Goal: Use online tool/utility: Utilize a website feature to perform a specific function

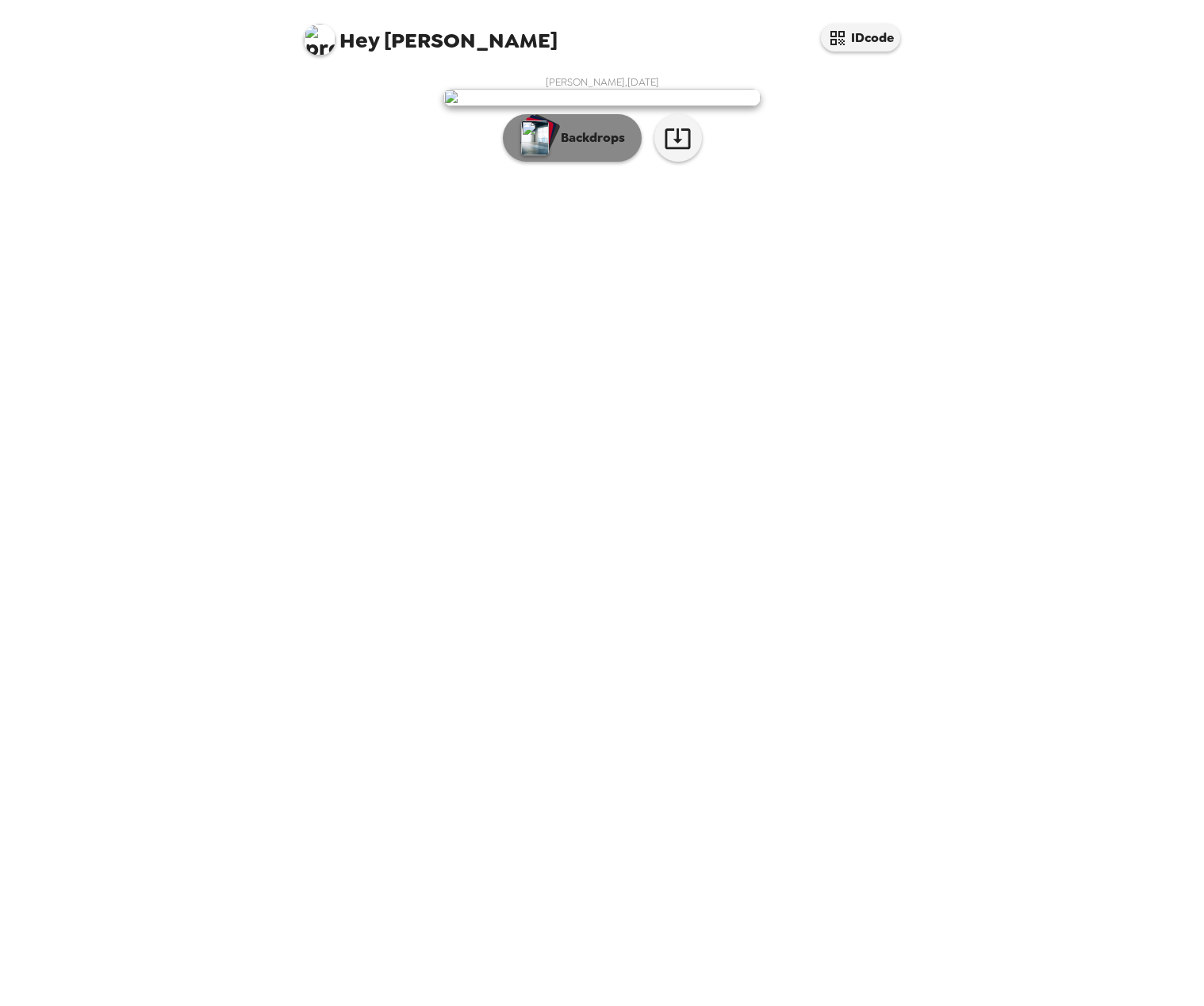
click at [621, 147] on p "Backdrops" at bounding box center [589, 138] width 72 height 19
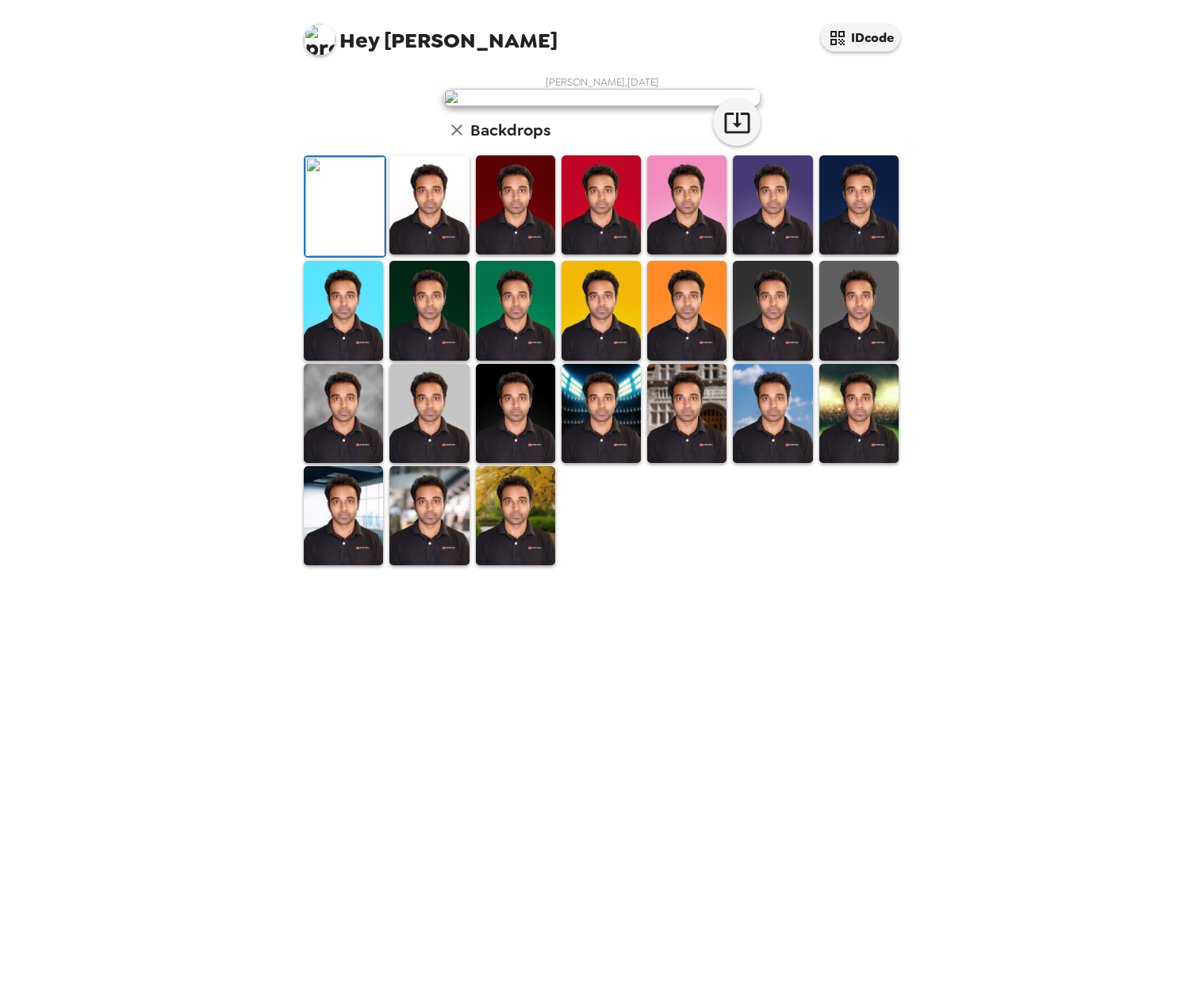
click at [421, 255] on img at bounding box center [429, 205] width 79 height 99
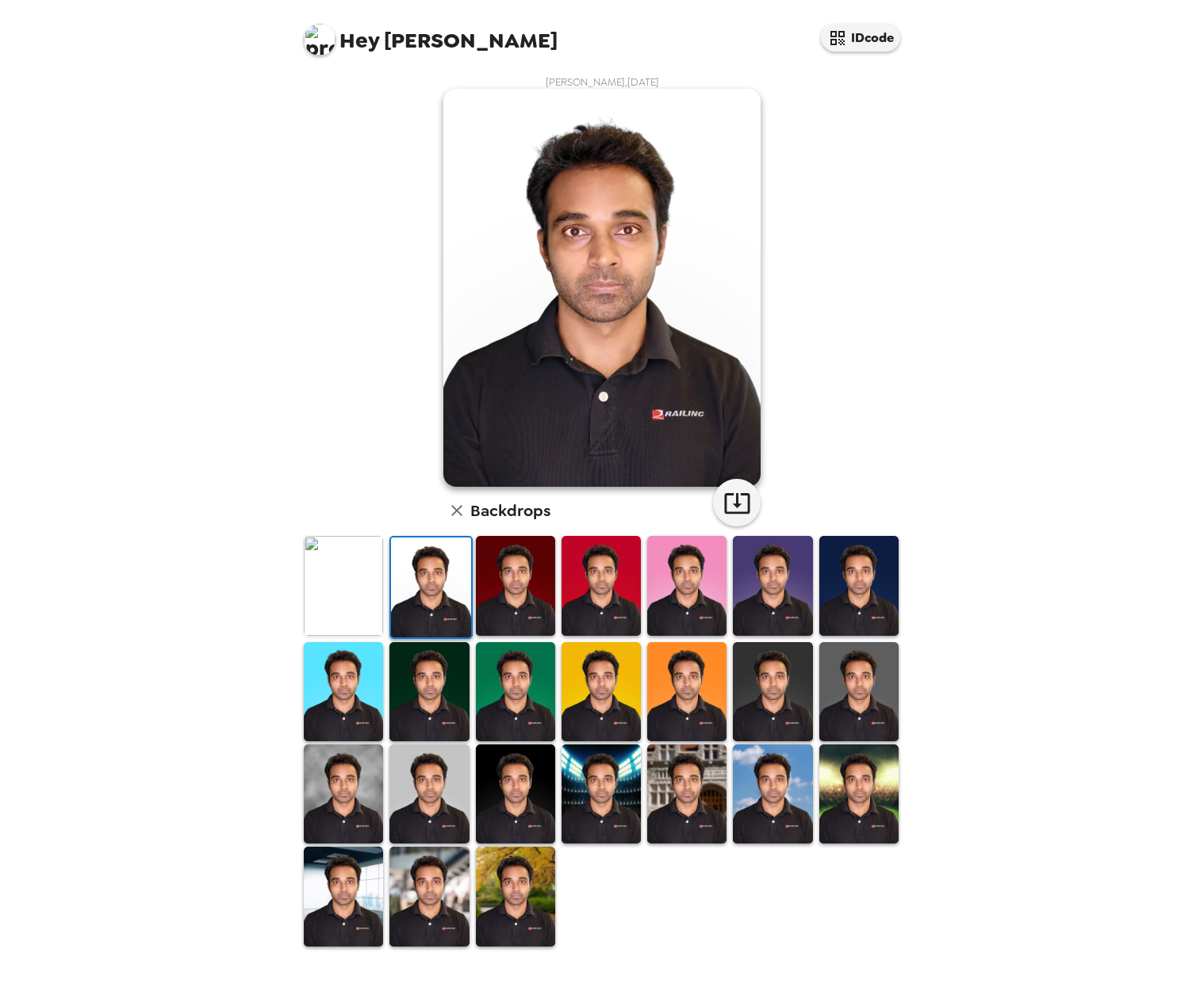
click at [851, 699] on img at bounding box center [859, 691] width 79 height 99
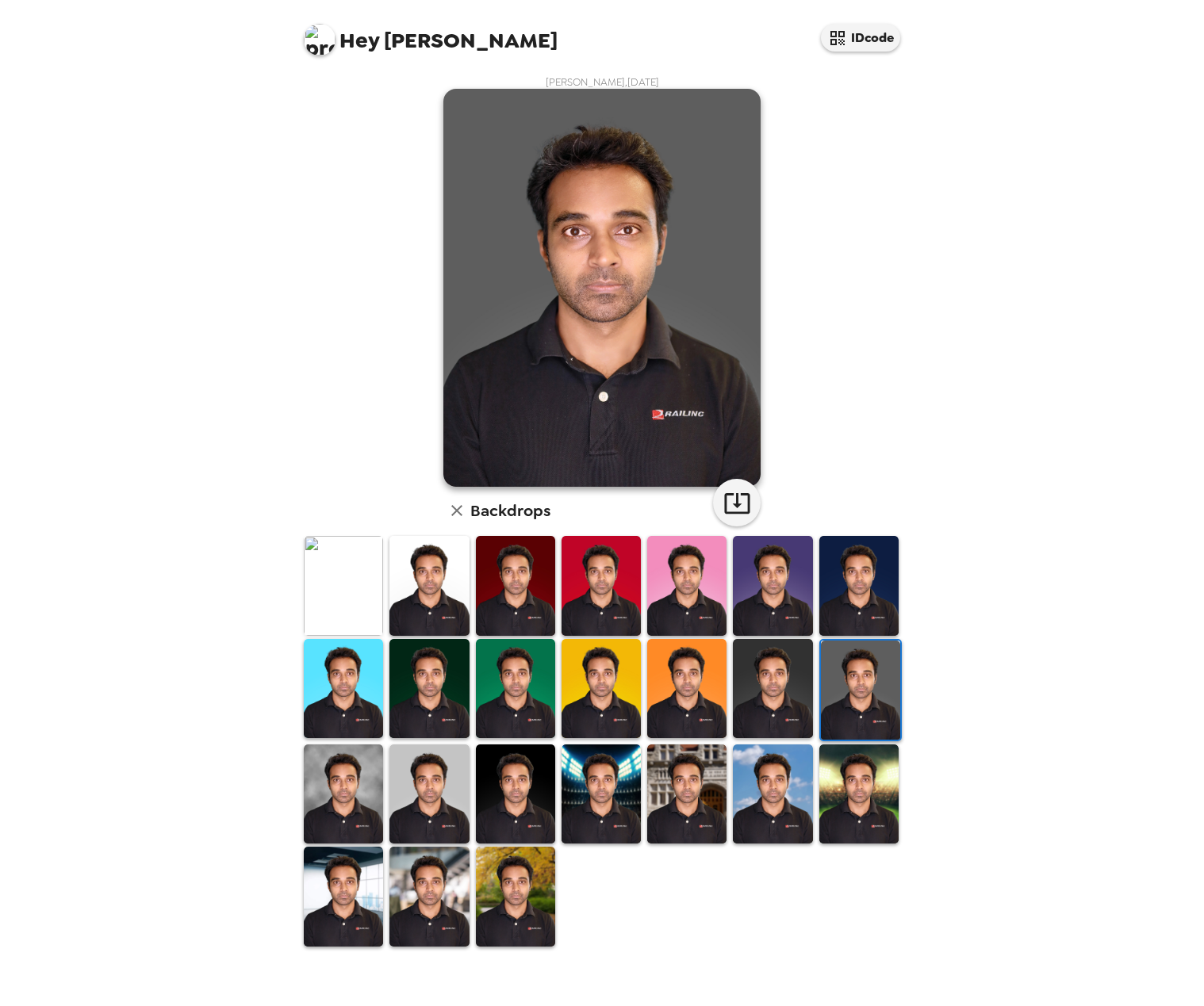
click at [525, 877] on img at bounding box center [516, 896] width 79 height 99
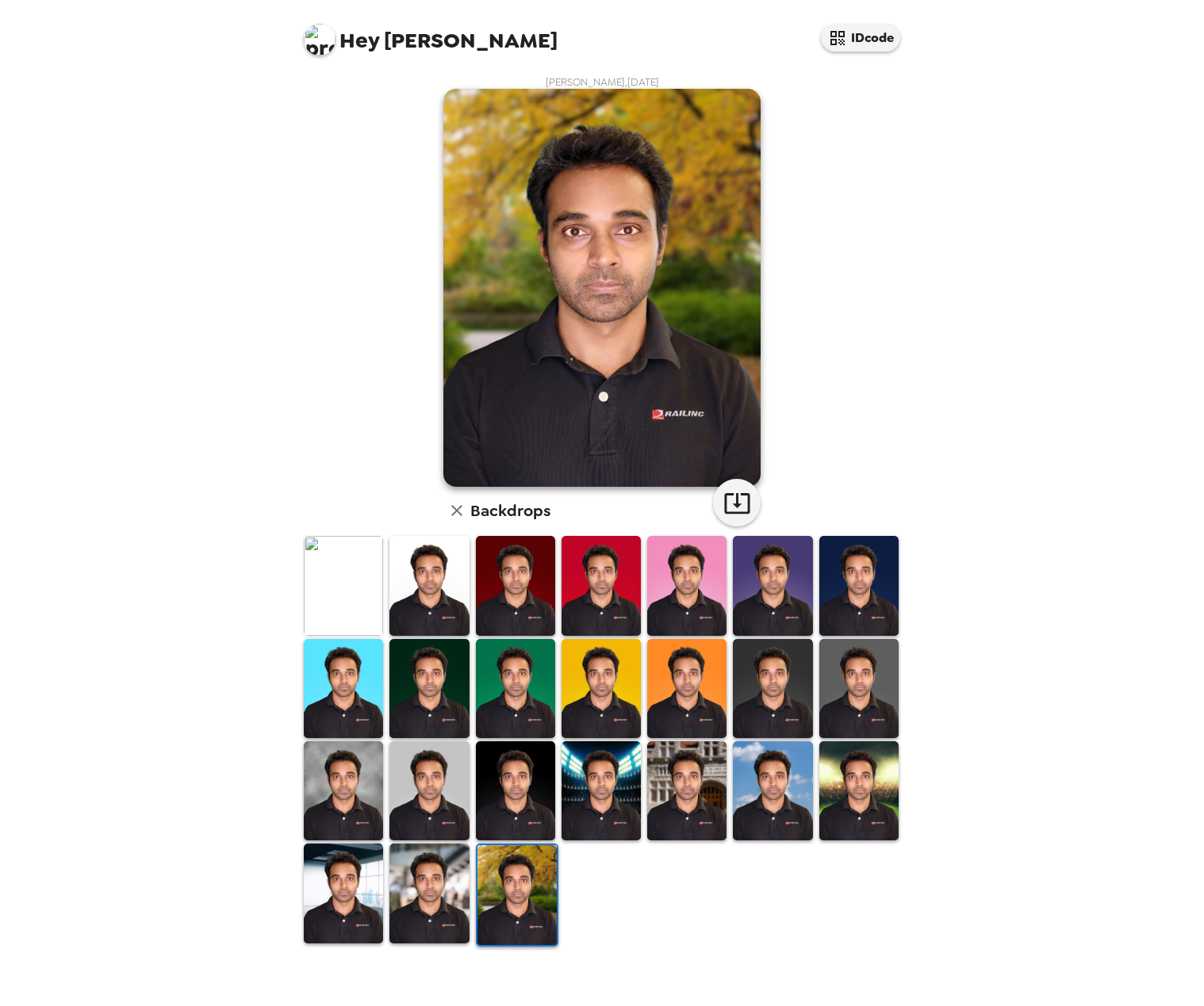
click at [859, 596] on img at bounding box center [859, 585] width 79 height 99
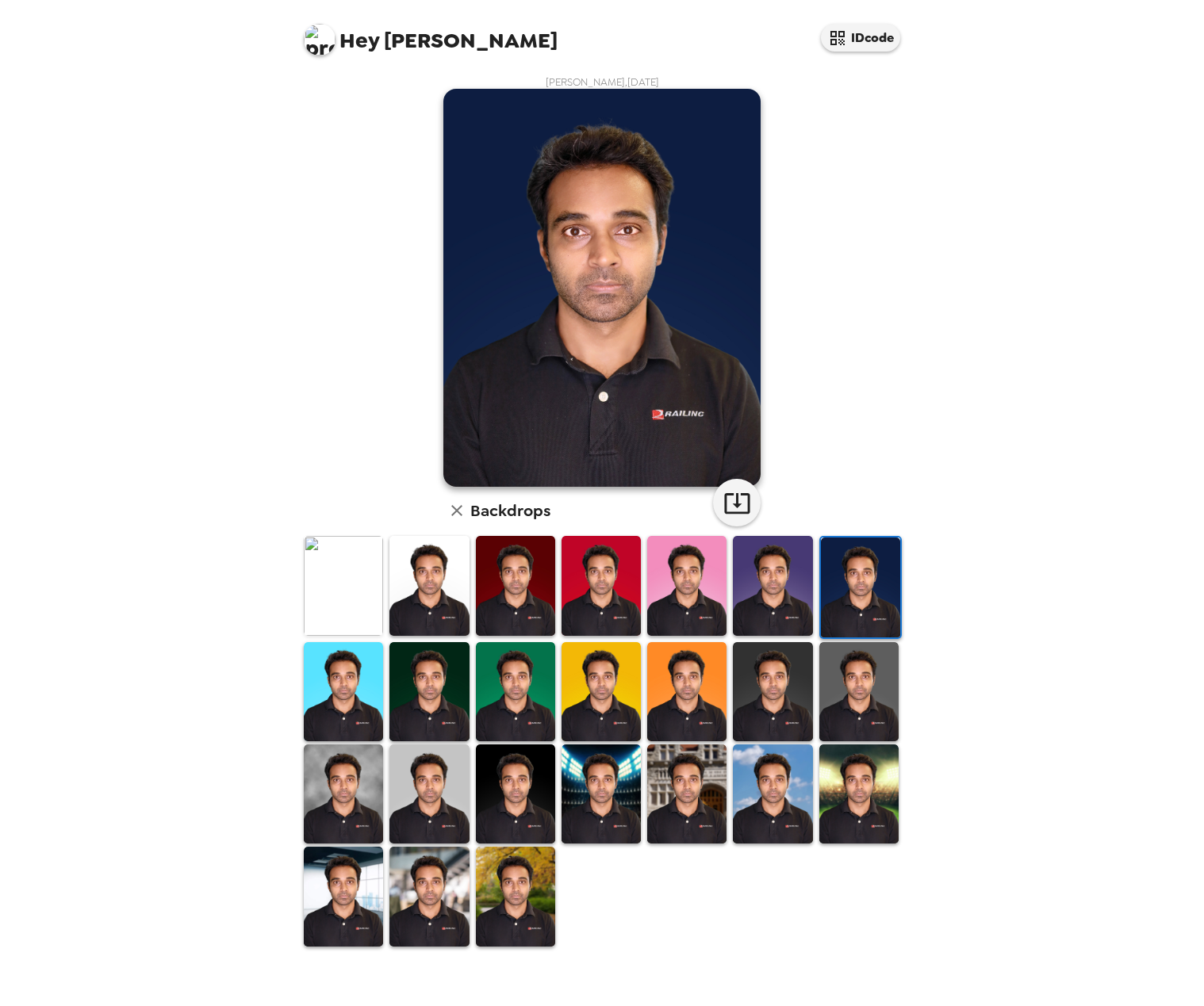
click at [460, 709] on img at bounding box center [429, 691] width 79 height 99
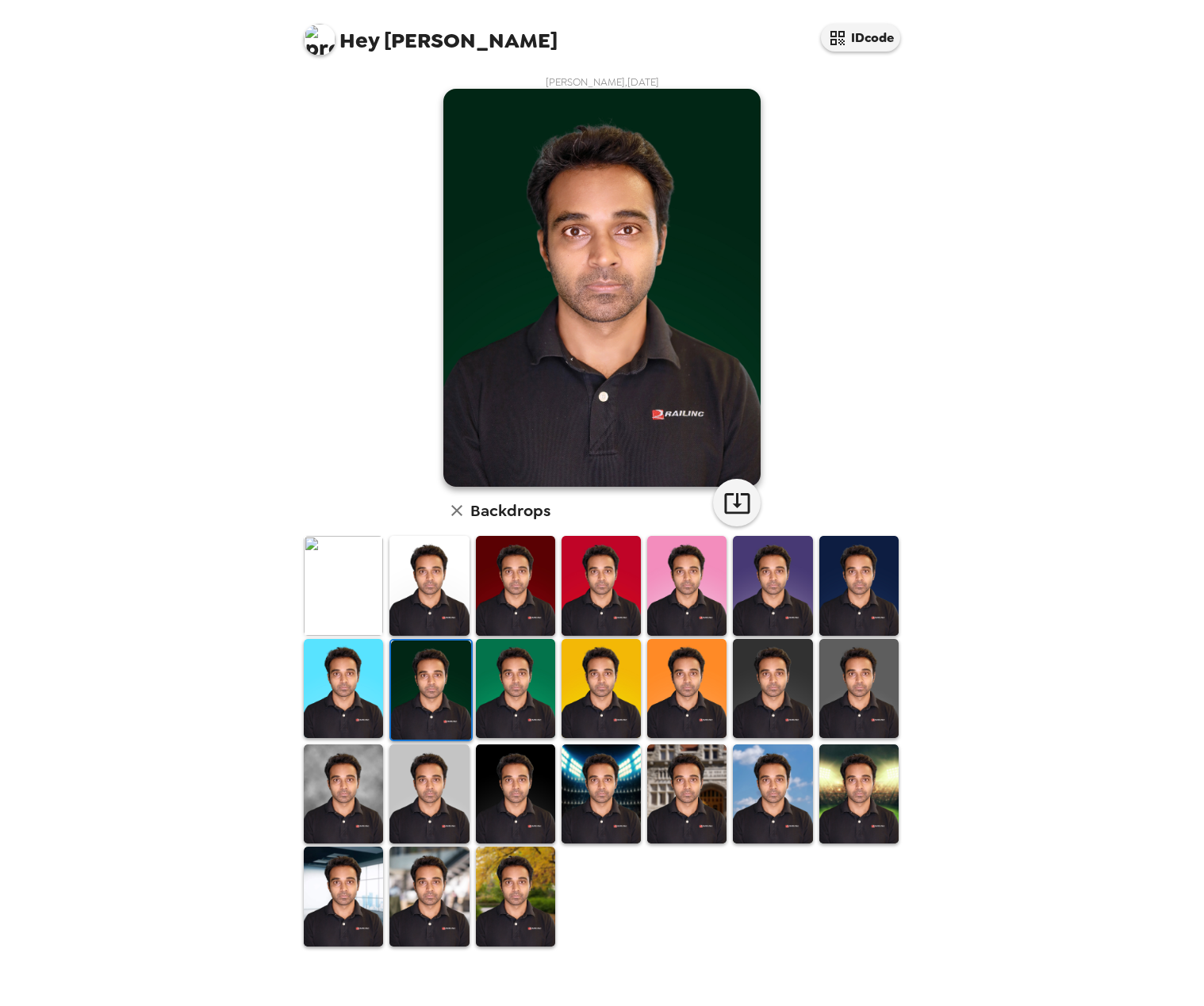
click at [534, 702] on img at bounding box center [516, 688] width 79 height 99
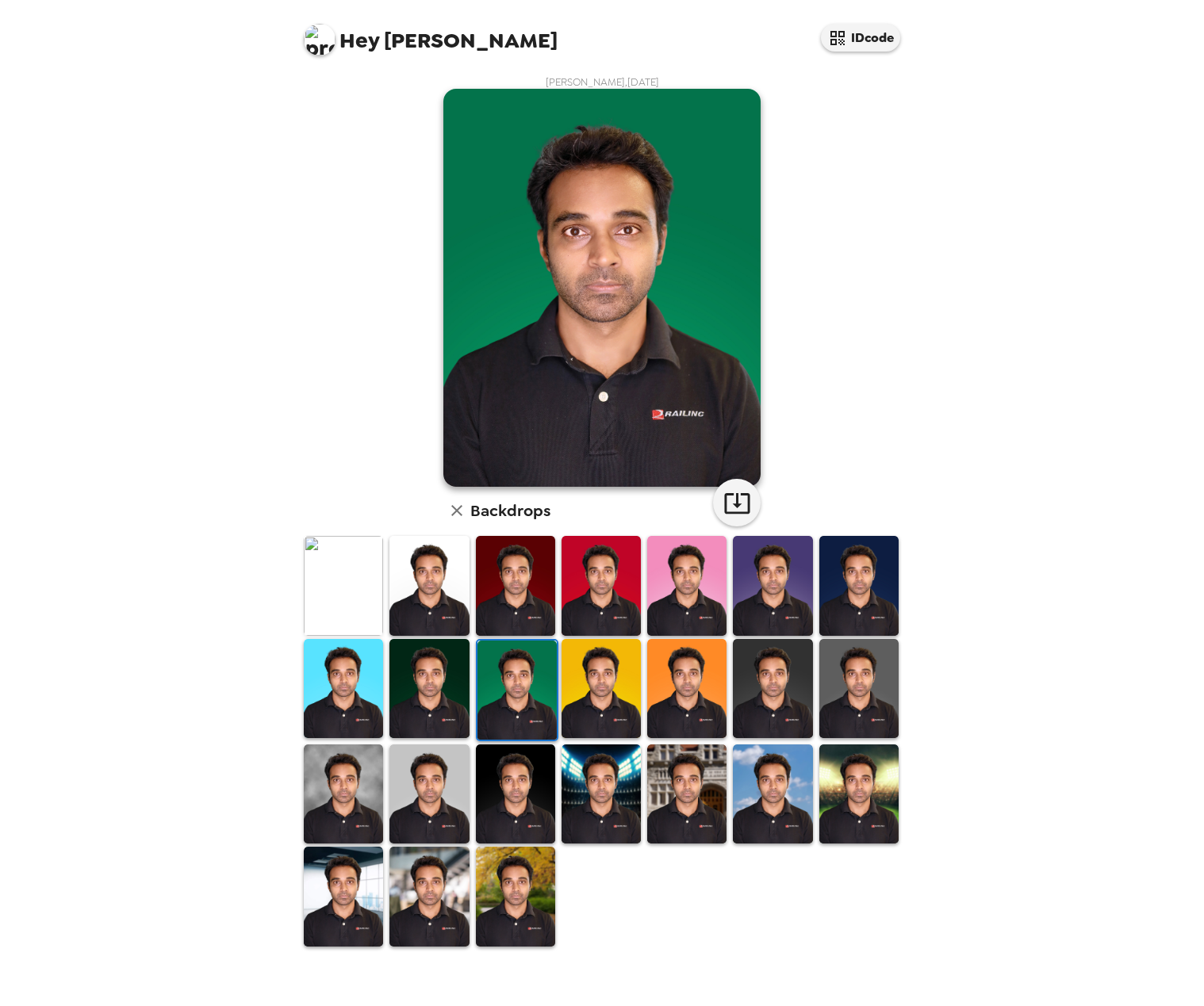
click at [502, 791] on img at bounding box center [516, 793] width 79 height 99
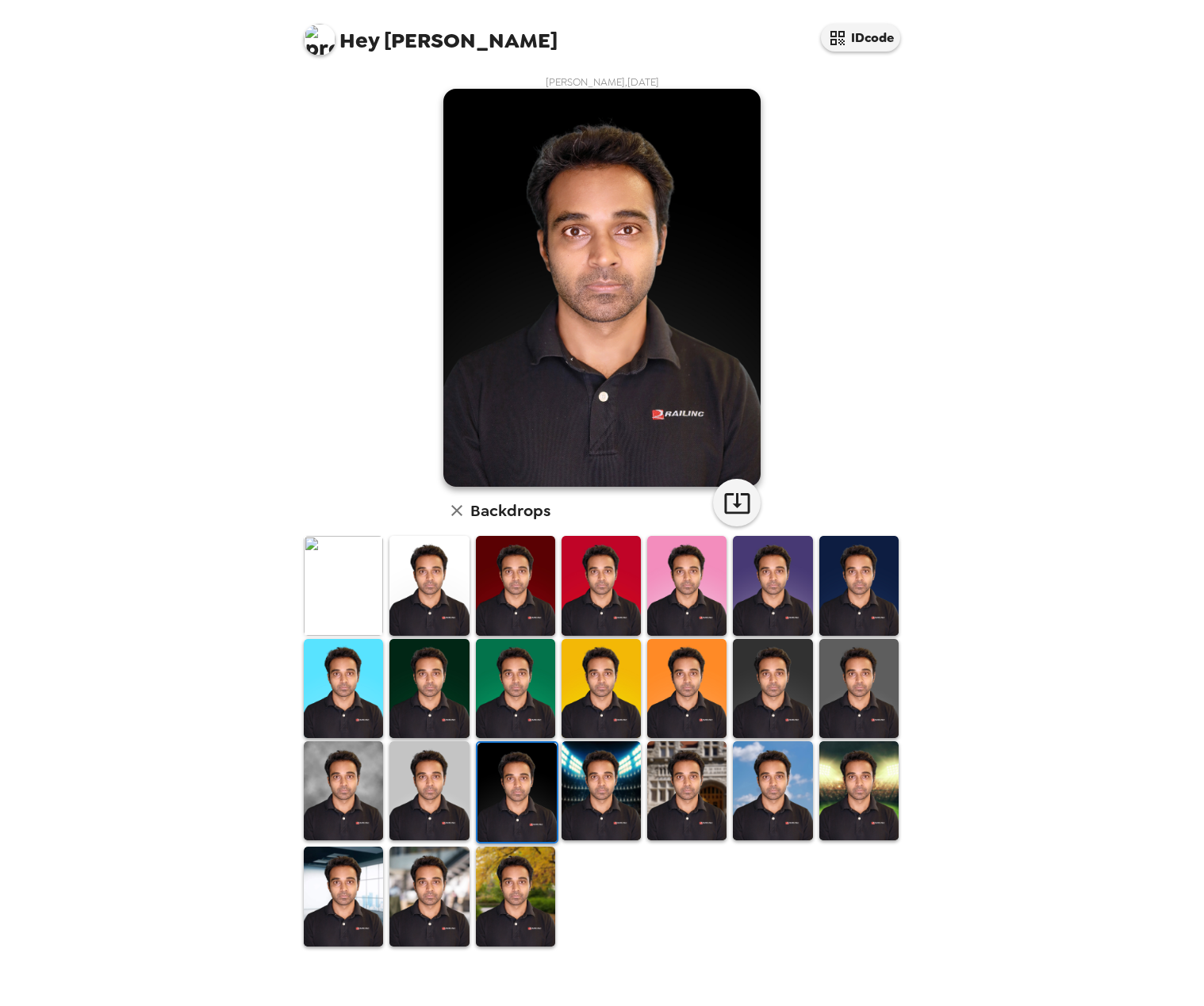
click at [357, 803] on img at bounding box center [343, 791] width 79 height 99
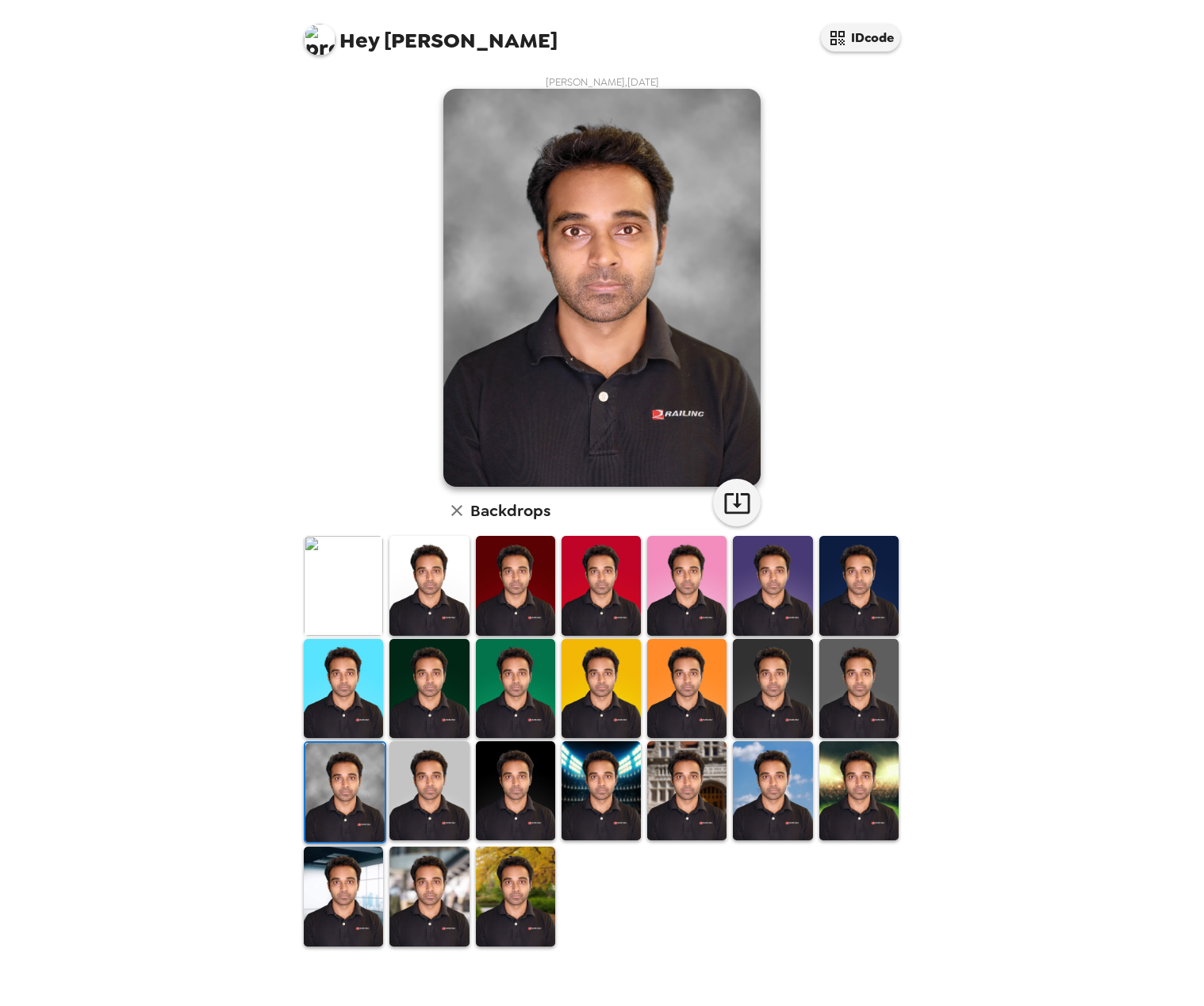
click at [795, 714] on img at bounding box center [772, 688] width 79 height 99
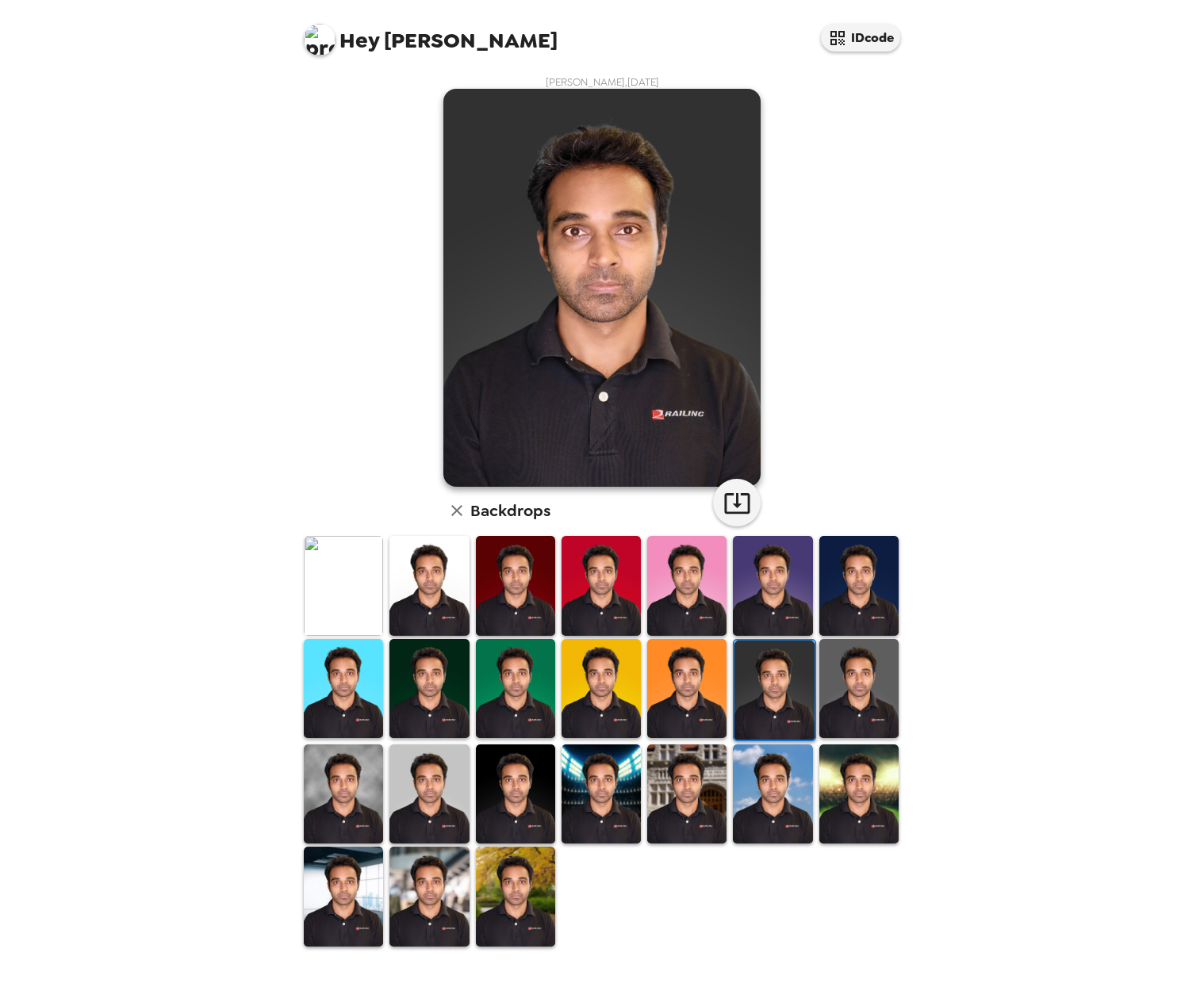
click at [435, 887] on img at bounding box center [429, 896] width 79 height 99
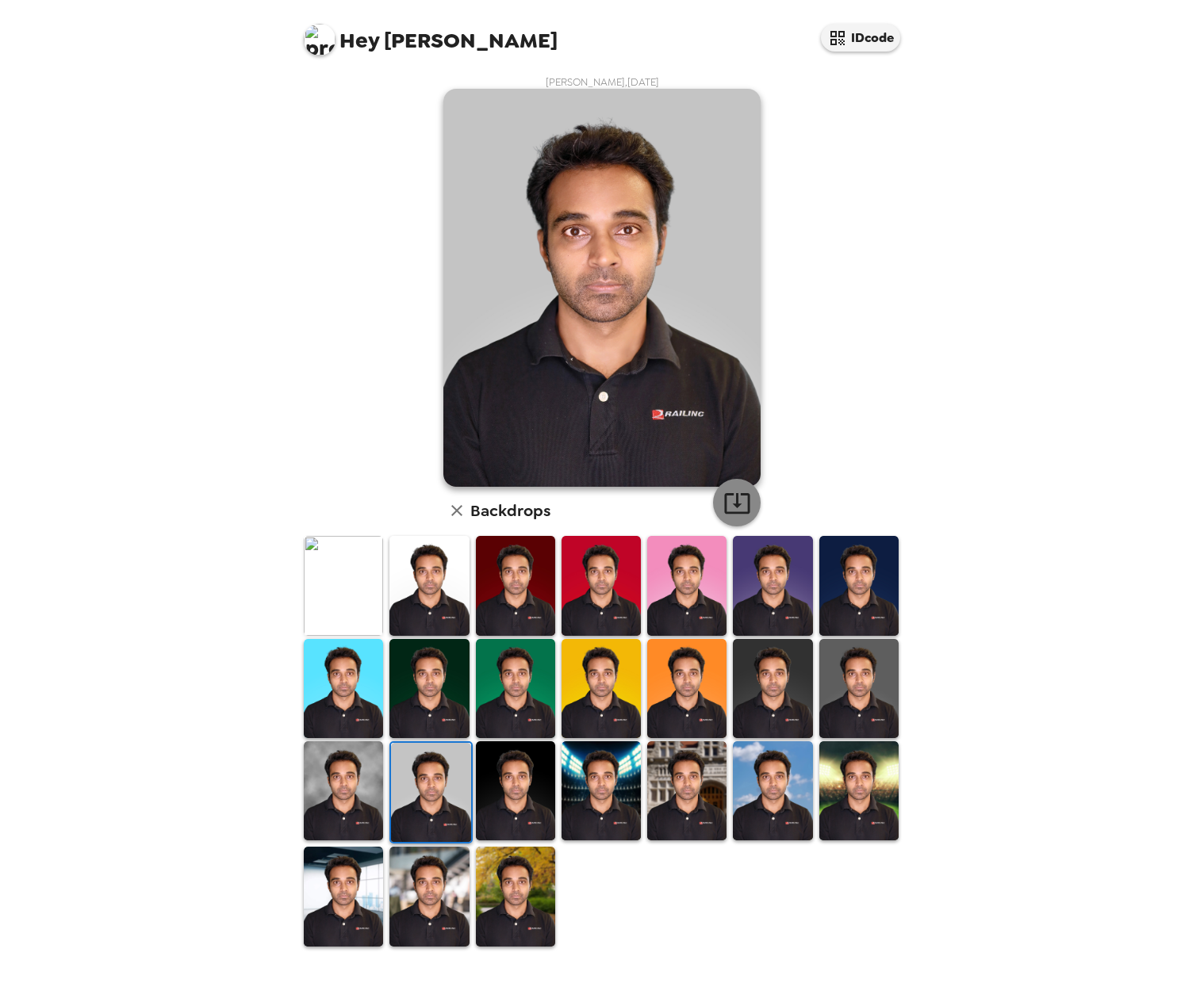
click at [734, 509] on icon "button" at bounding box center [737, 503] width 28 height 28
drag, startPoint x: 507, startPoint y: 879, endPoint x: 640, endPoint y: 933, distance: 143.5
click at [507, 879] on img at bounding box center [516, 896] width 79 height 99
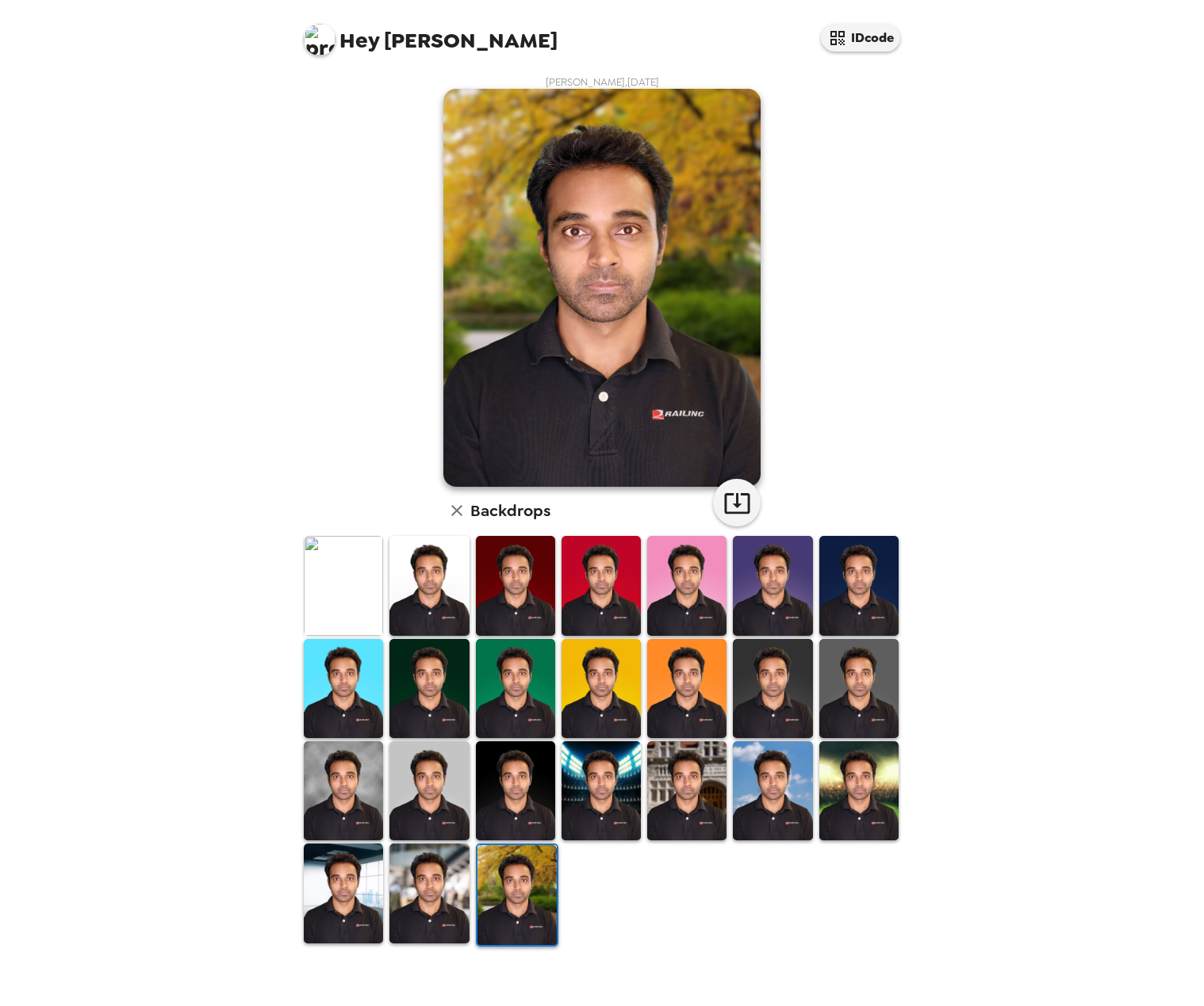
click at [357, 778] on img at bounding box center [343, 791] width 79 height 99
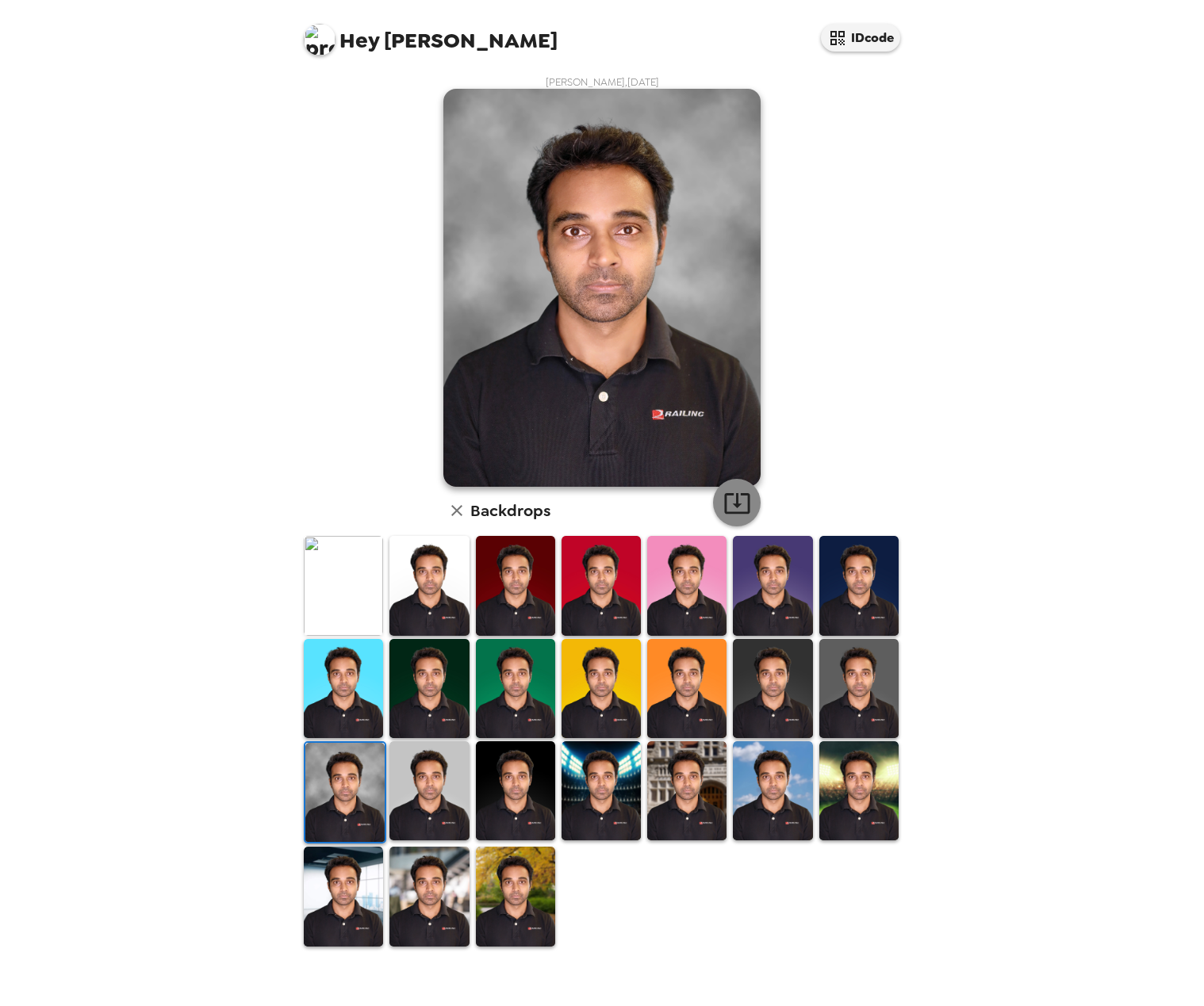
click at [754, 502] on button "button" at bounding box center [736, 503] width 47 height 47
drag, startPoint x: 686, startPoint y: 807, endPoint x: 763, endPoint y: 807, distance: 77.0
click at [686, 807] on img at bounding box center [687, 791] width 79 height 99
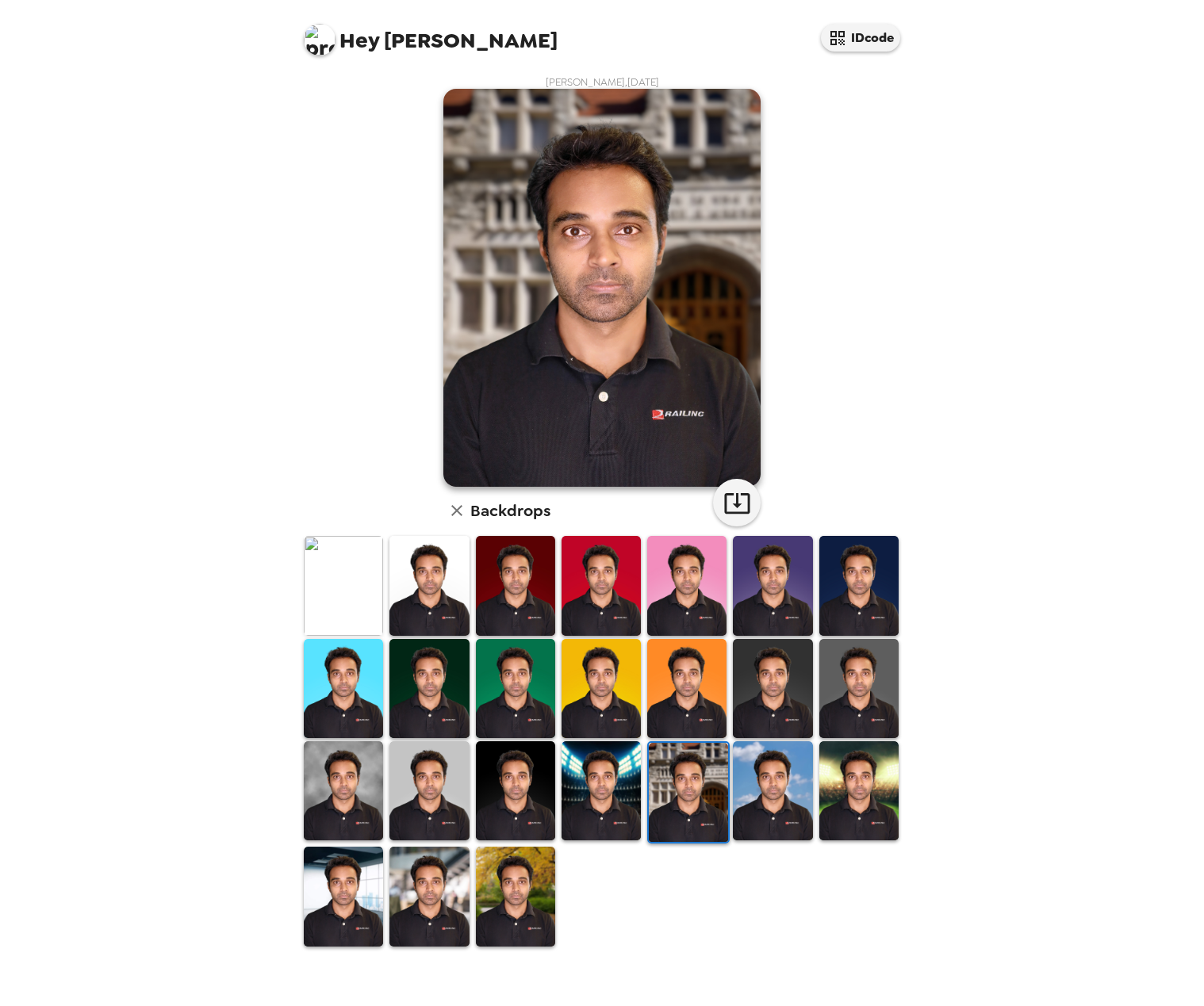
click at [861, 798] on img at bounding box center [859, 791] width 79 height 99
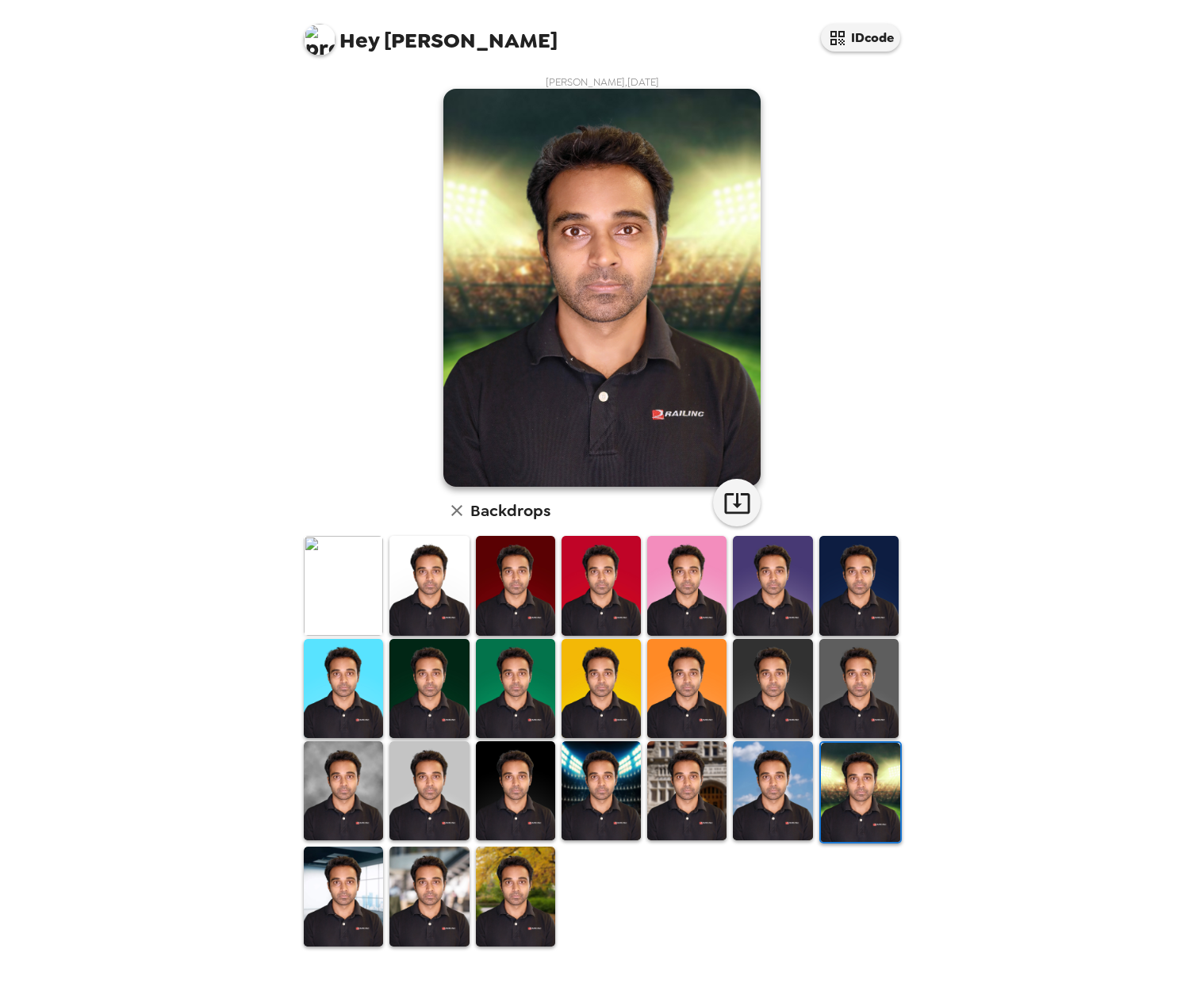
click at [373, 903] on img at bounding box center [343, 896] width 79 height 99
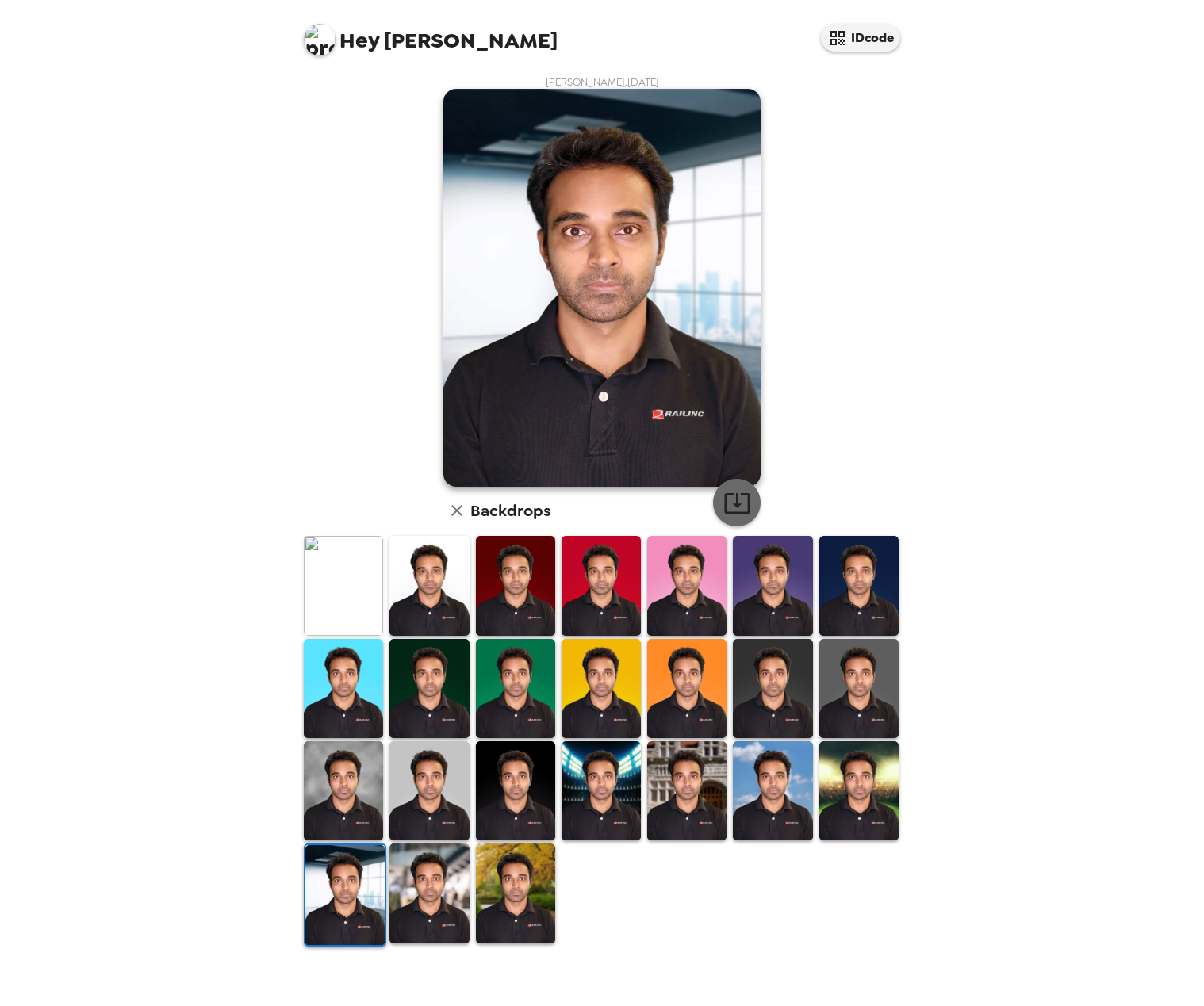
click at [742, 511] on icon "button" at bounding box center [737, 503] width 28 height 28
drag, startPoint x: 863, startPoint y: 665, endPoint x: 854, endPoint y: 655, distance: 13.5
click at [863, 665] on img at bounding box center [859, 688] width 79 height 99
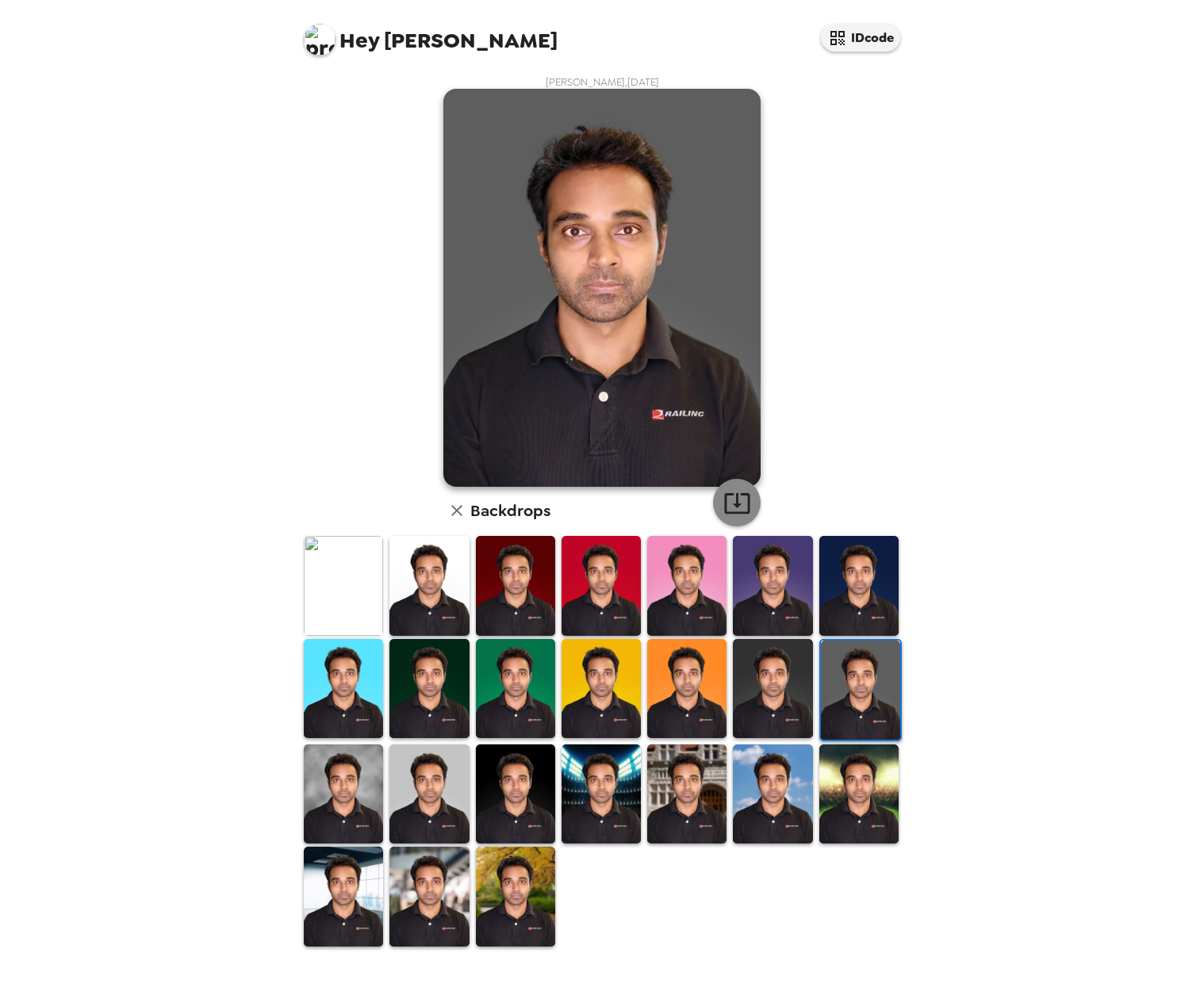
click at [738, 500] on icon "button" at bounding box center [736, 503] width 25 height 21
click at [846, 577] on img at bounding box center [859, 585] width 79 height 99
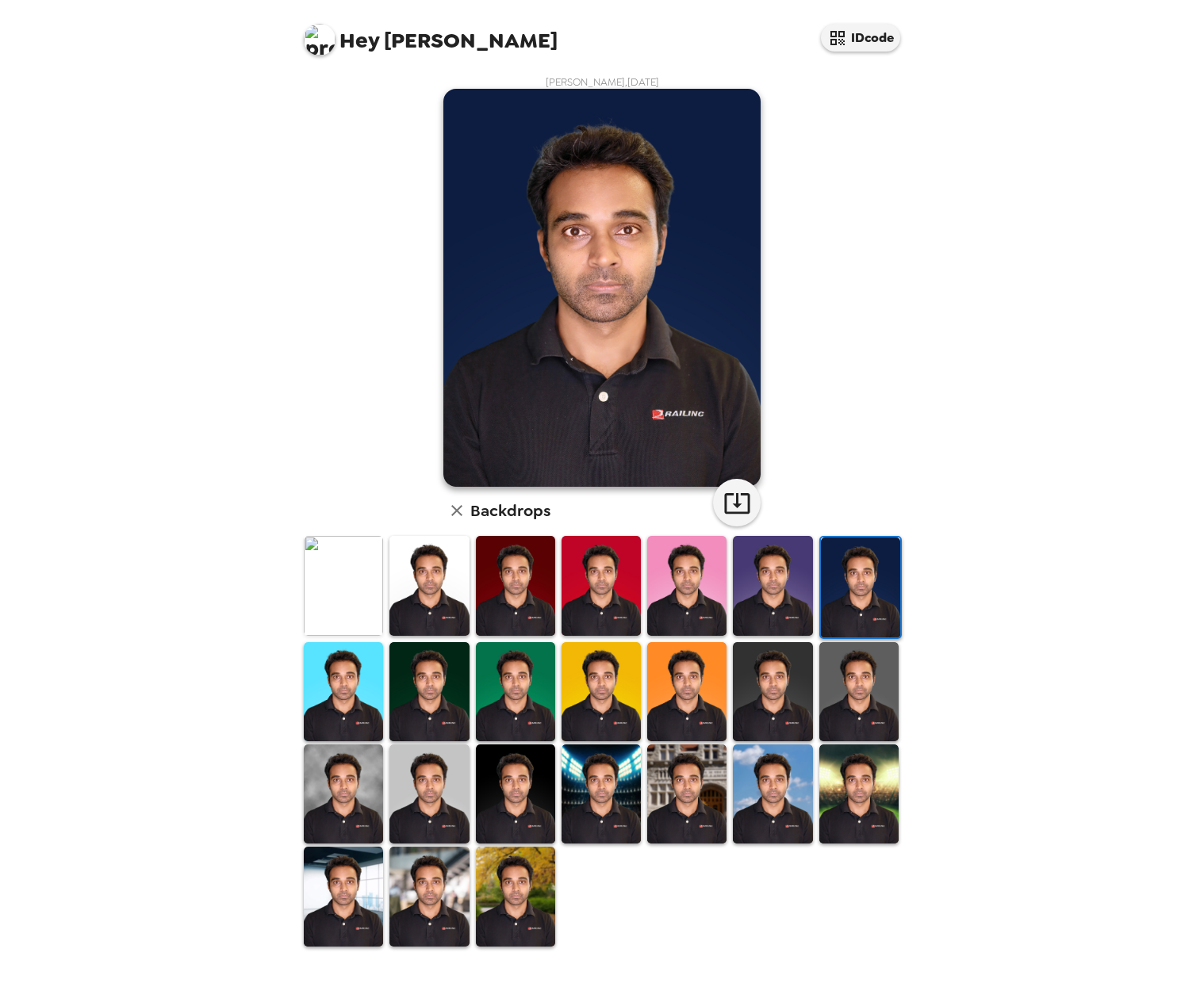
click at [541, 607] on img at bounding box center [516, 585] width 79 height 99
